Goal: Book appointment/travel/reservation

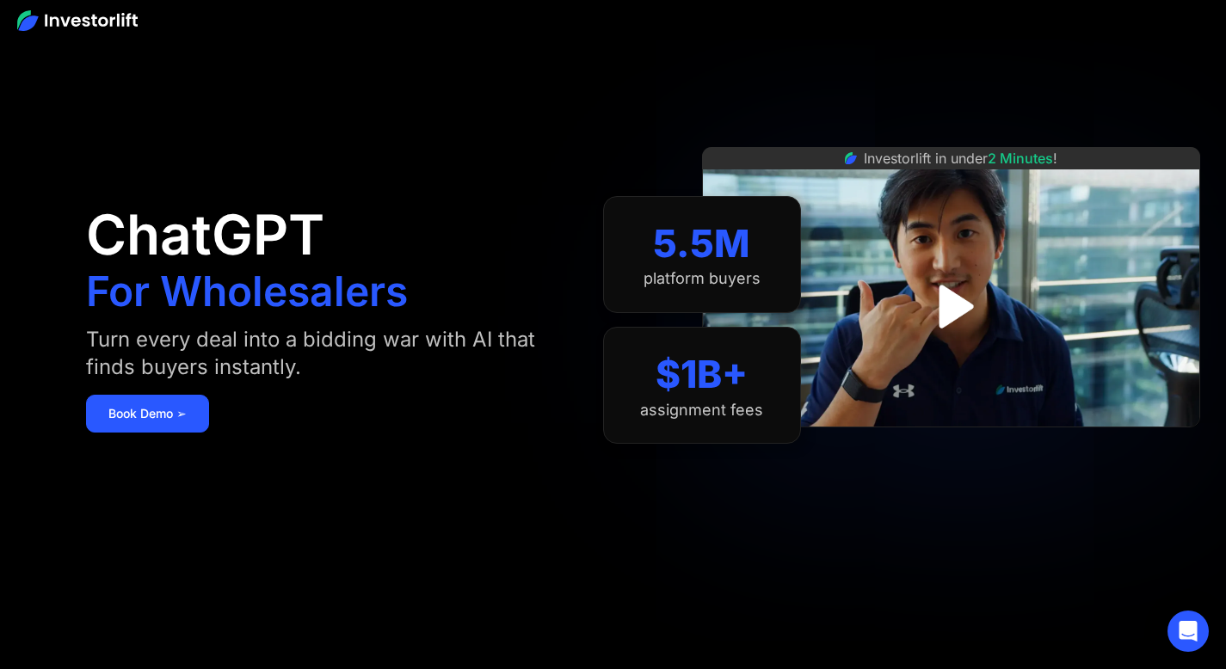
scroll to position [25, 0]
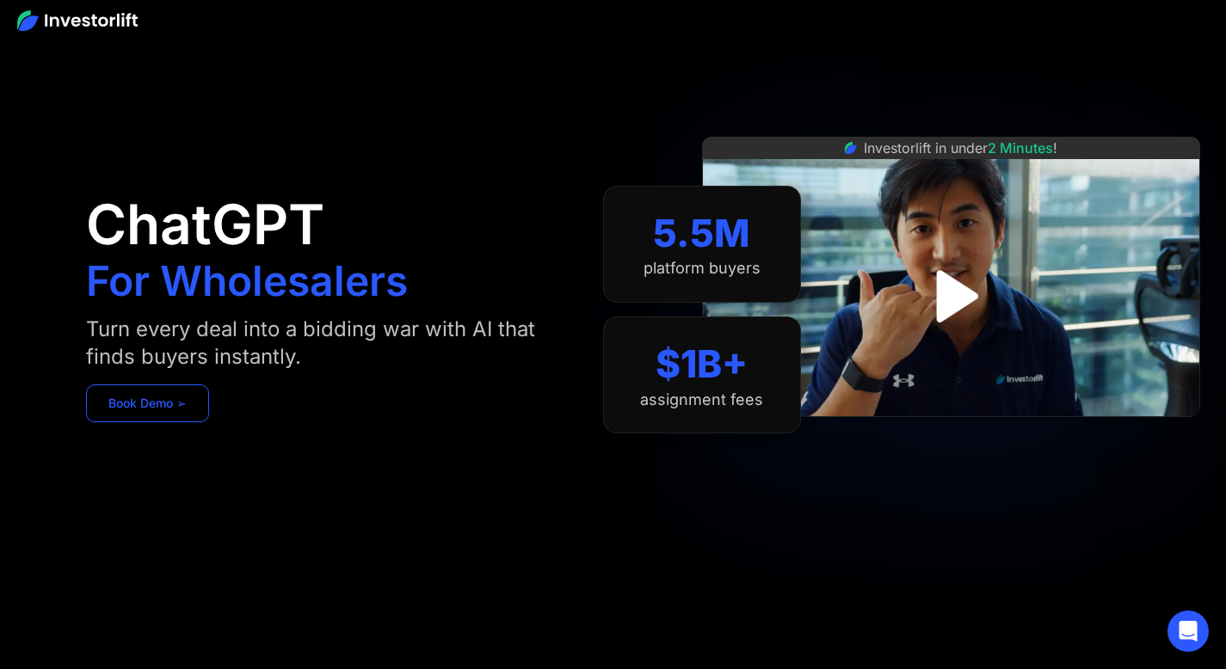
click at [209, 397] on link "Book Demo ➢" at bounding box center [147, 404] width 123 height 38
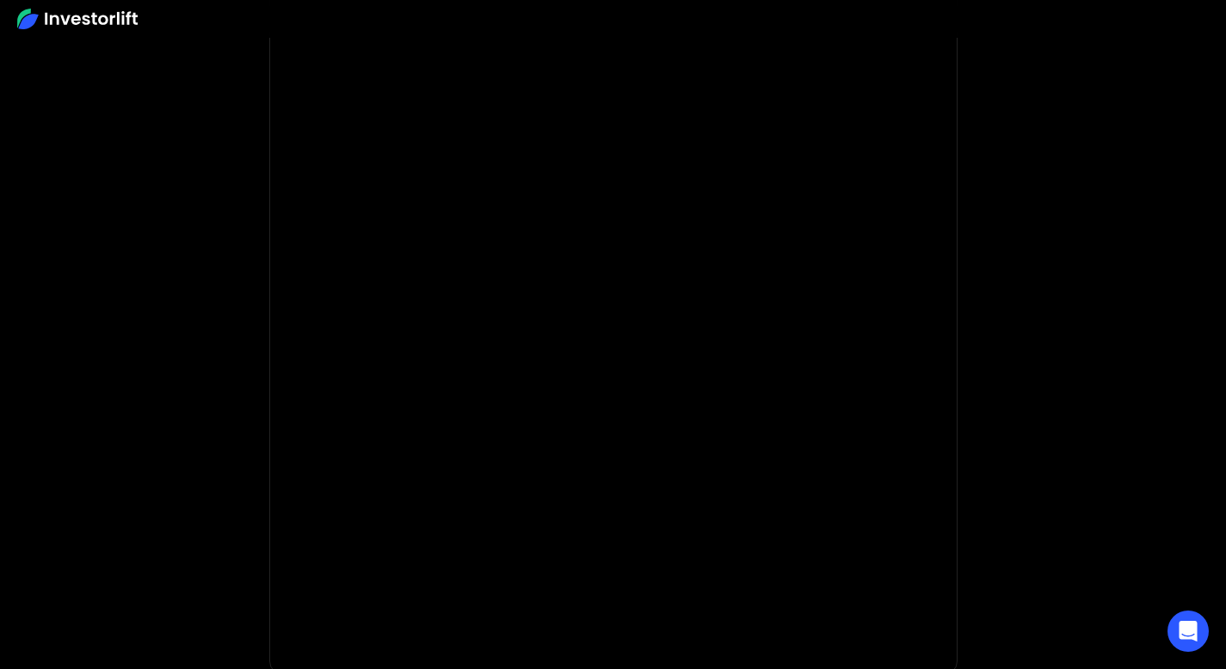
scroll to position [125, 0]
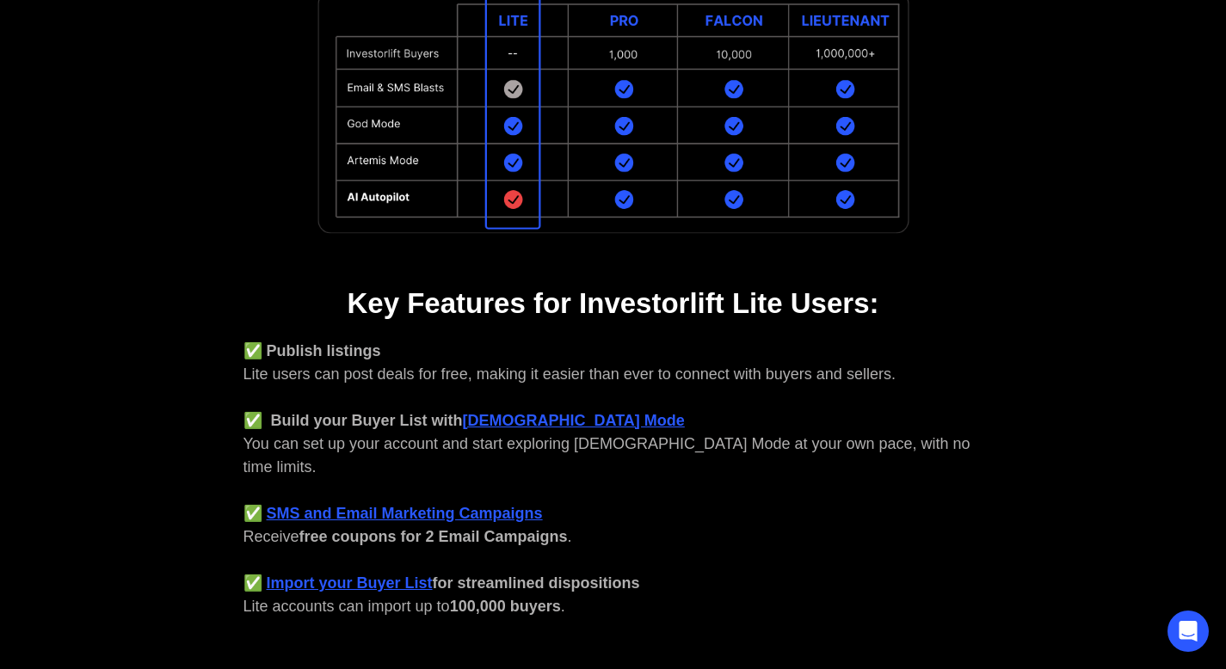
scroll to position [760, 0]
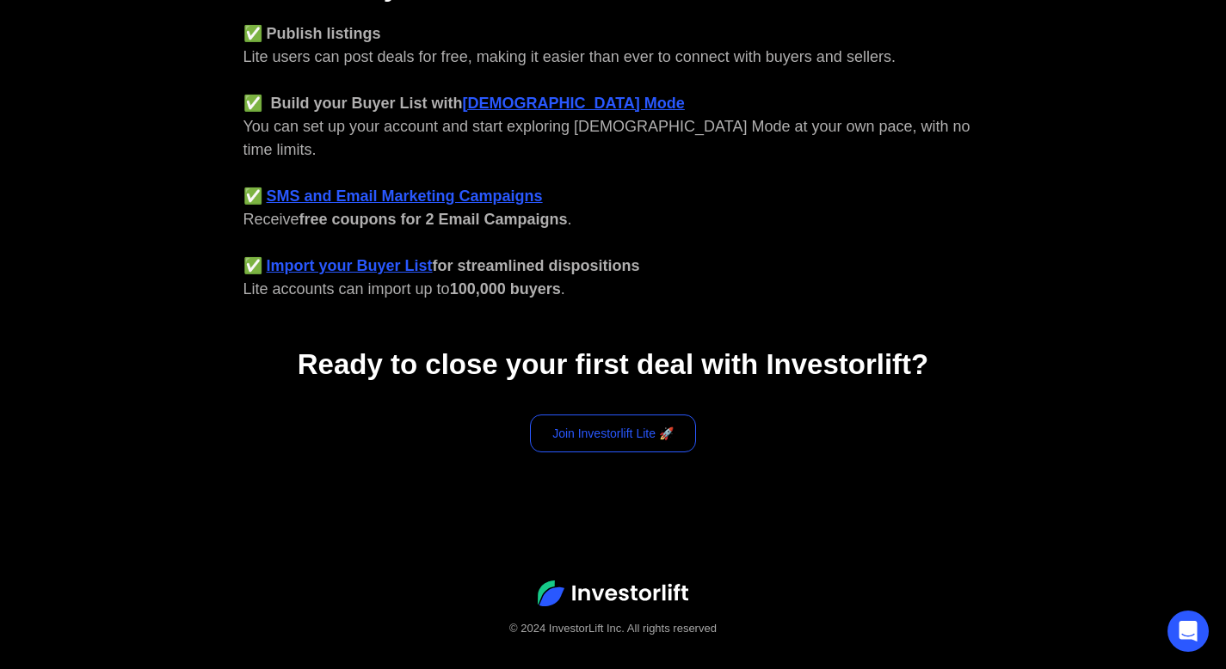
click at [642, 415] on link "Join Investorlift Lite 🚀" at bounding box center [613, 434] width 166 height 38
